Goal: Find specific page/section: Find specific page/section

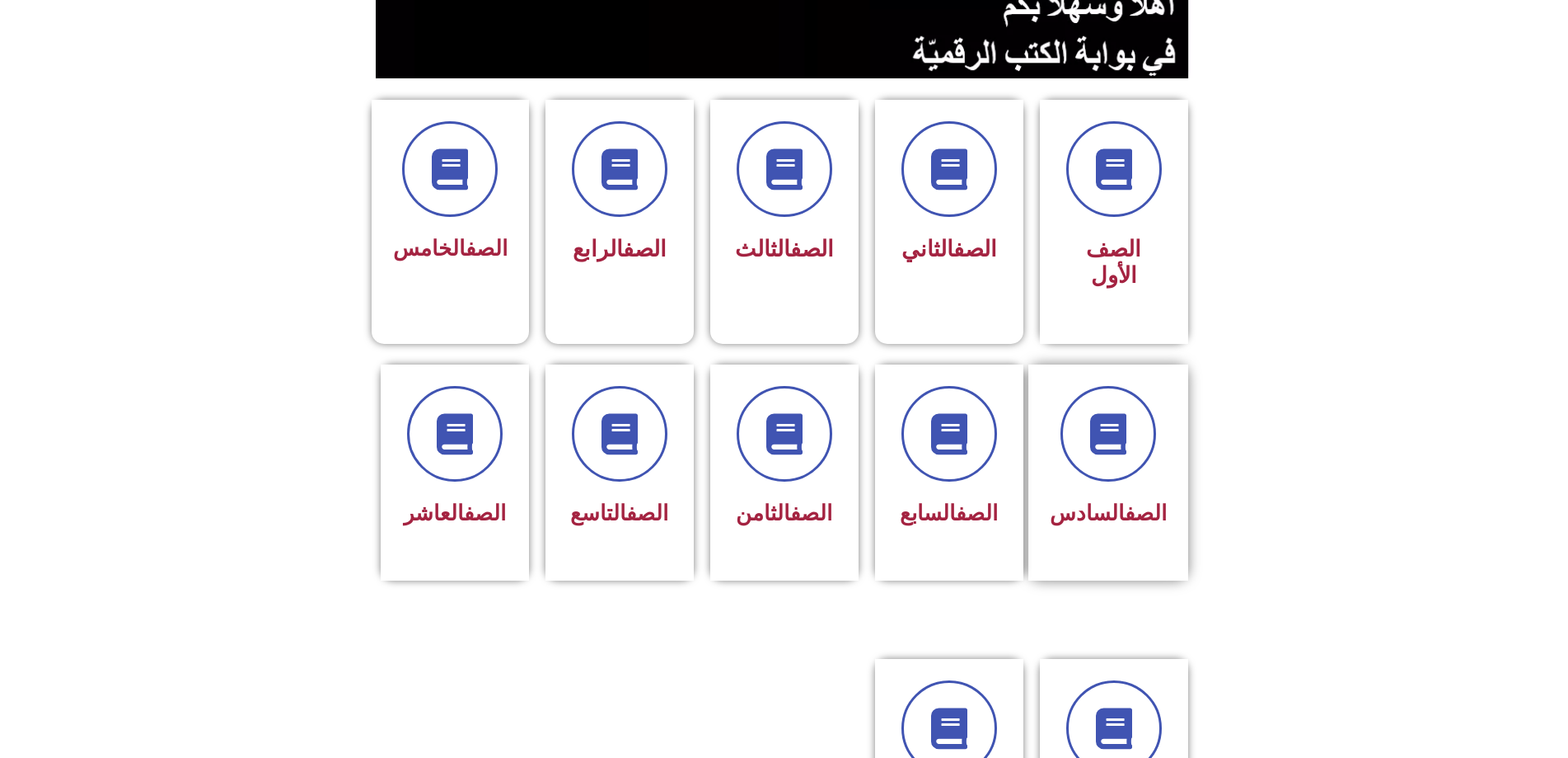
scroll to position [494, 0]
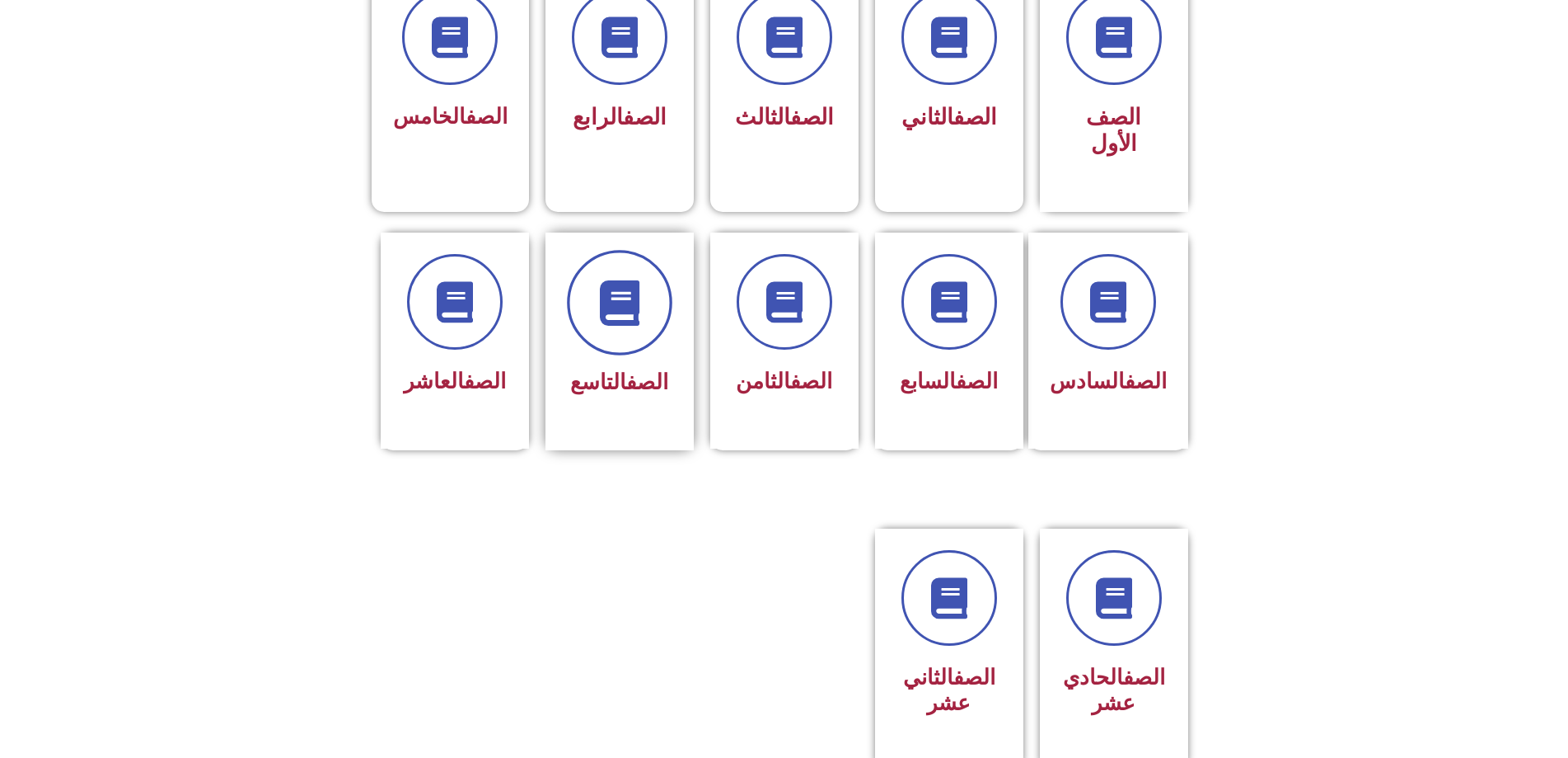
click at [578, 250] on span at bounding box center [619, 302] width 105 height 105
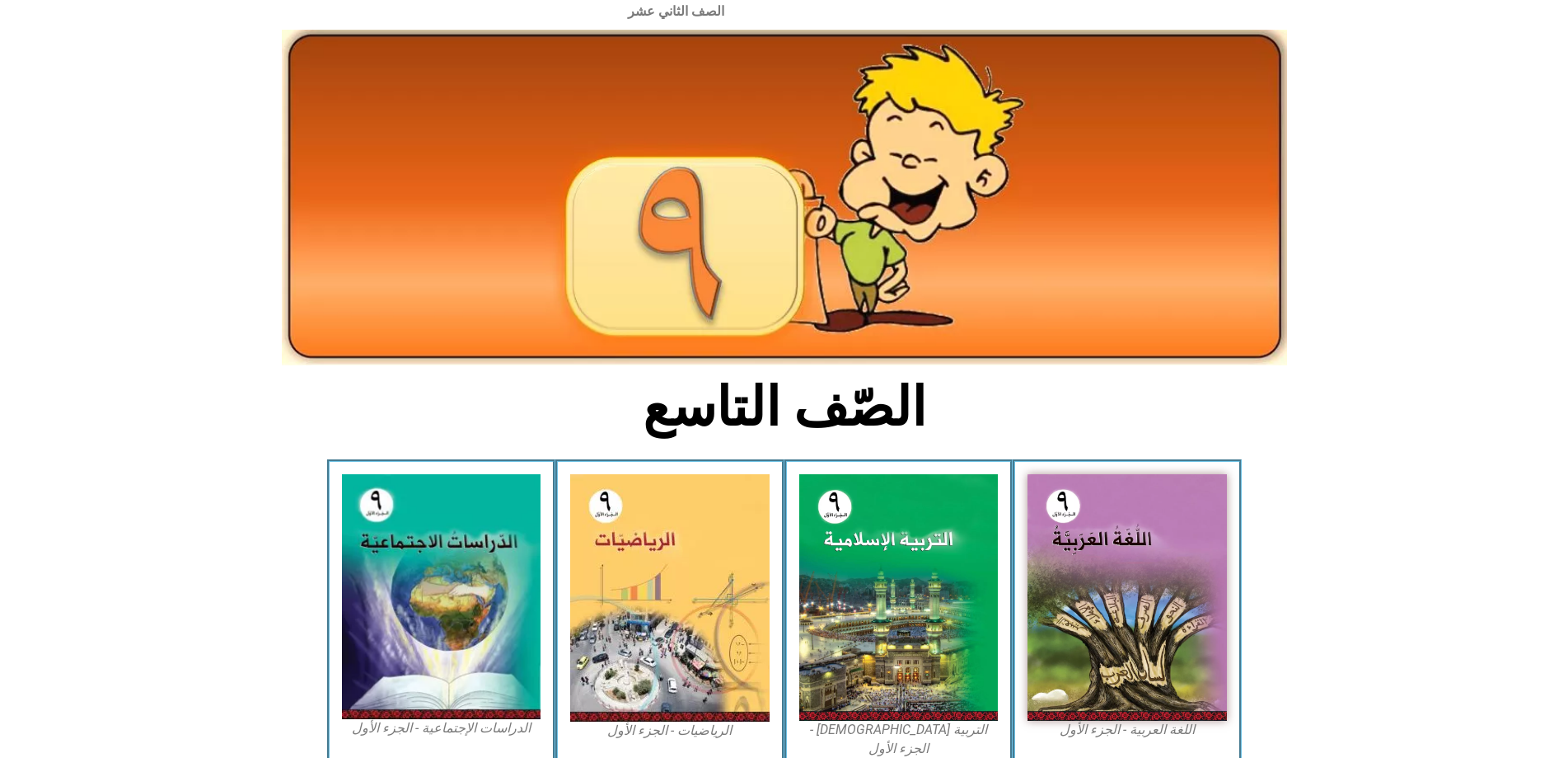
scroll to position [83, 0]
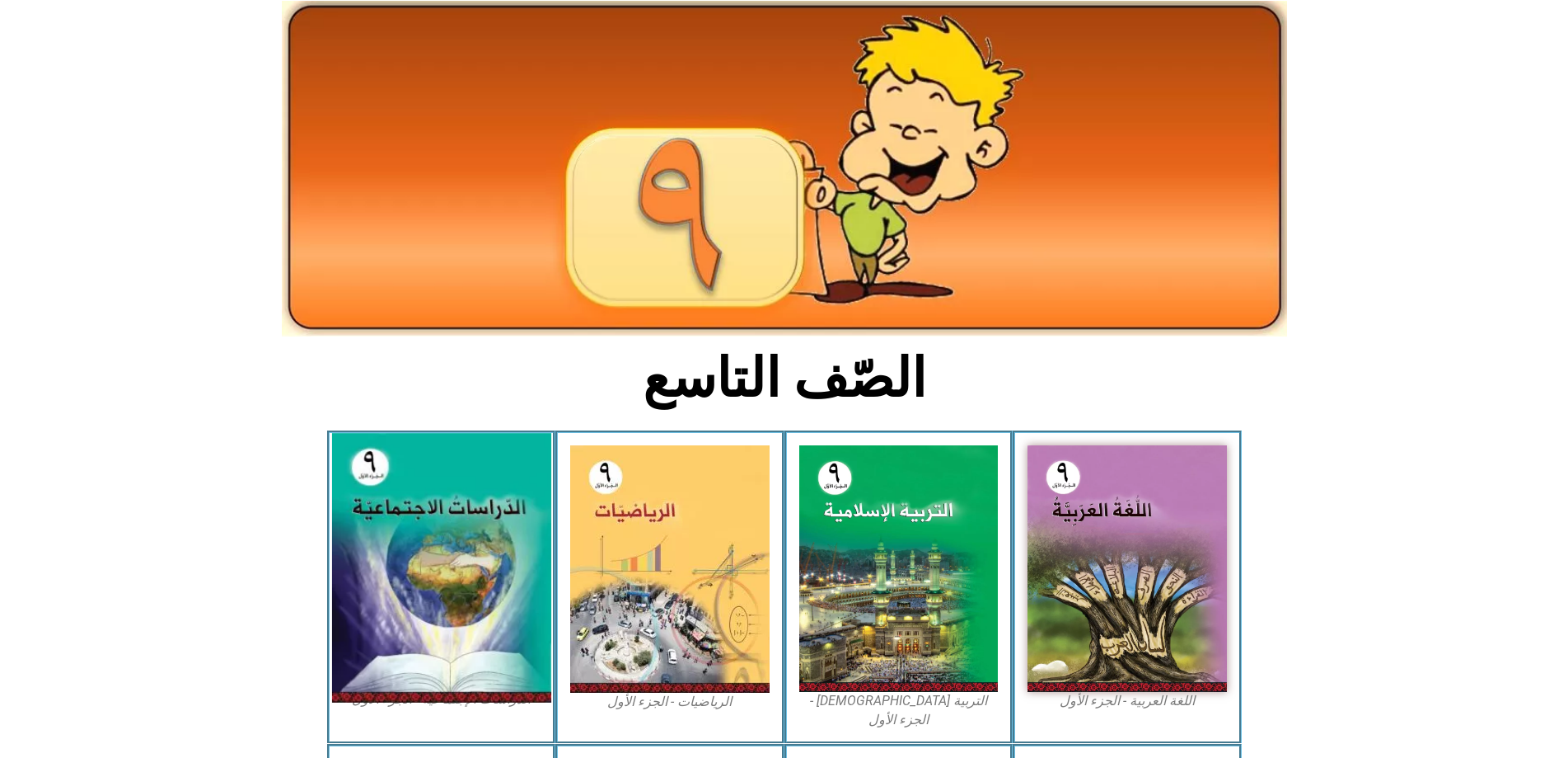
click at [497, 433] on img at bounding box center [441, 568] width 220 height 270
